Goal: Task Accomplishment & Management: Manage account settings

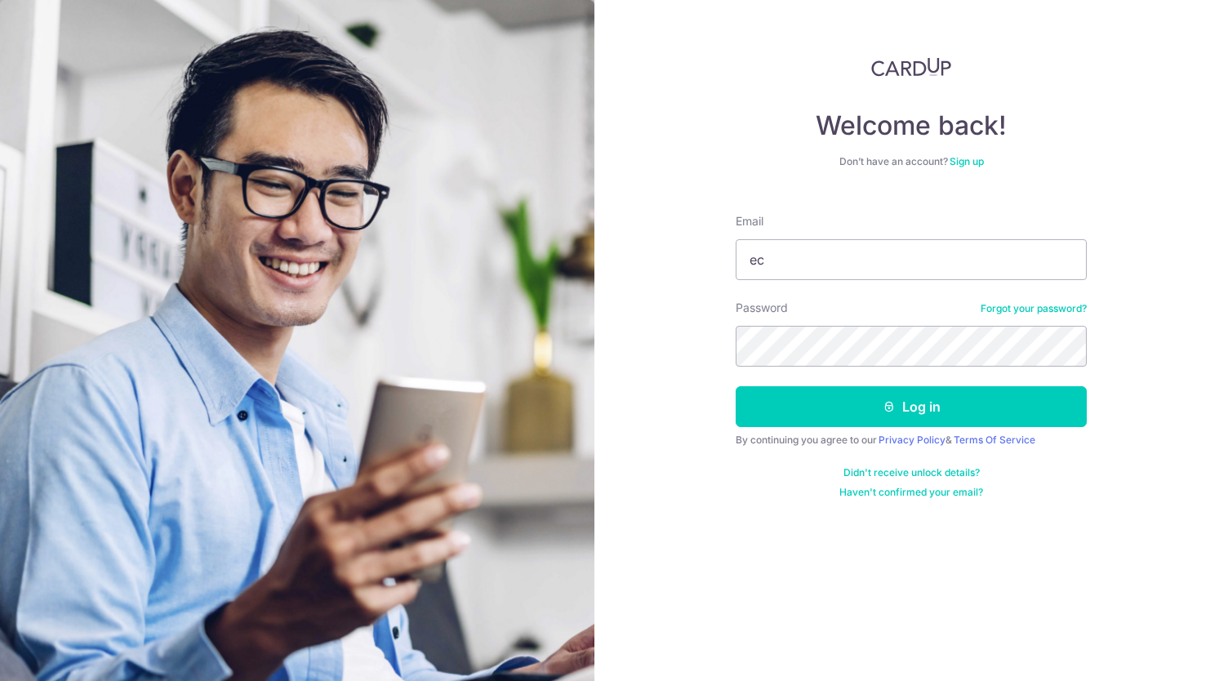
type input "e"
type input "c"
type input "e"
type input "c"
type input "[PERSON_NAME][EMAIL_ADDRESS][PERSON_NAME][DOMAIN_NAME]"
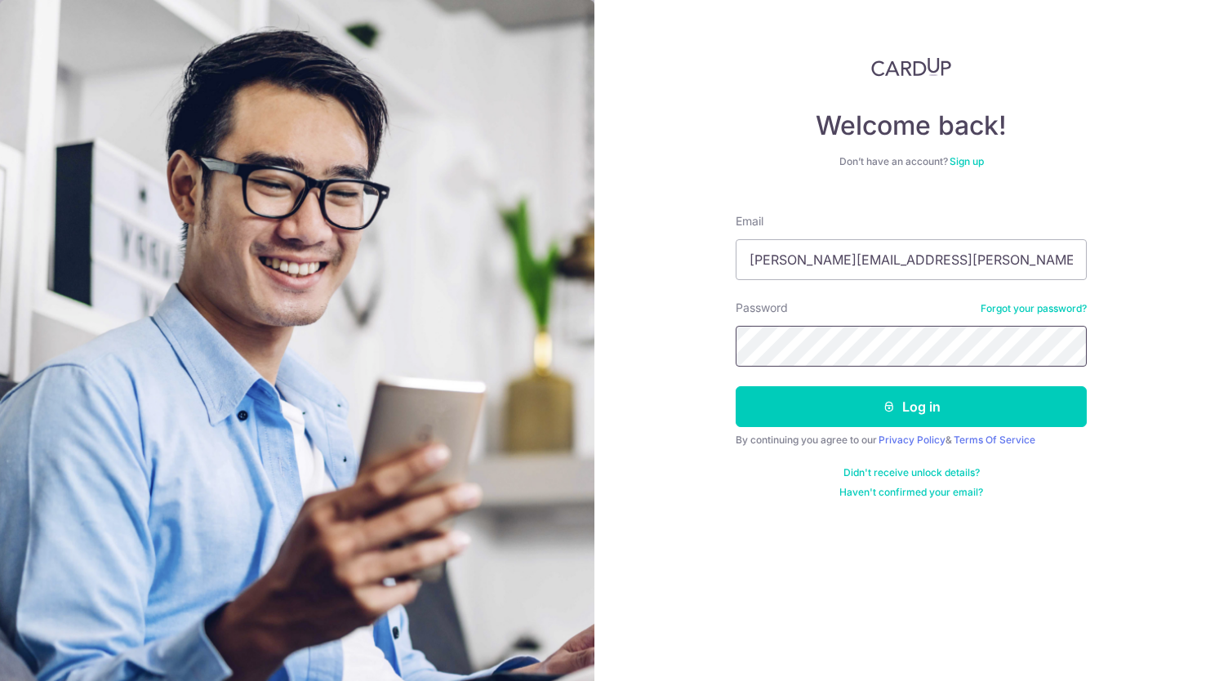
click at [736, 386] on button "Log in" at bounding box center [911, 406] width 351 height 41
